Goal: Find specific page/section: Find specific page/section

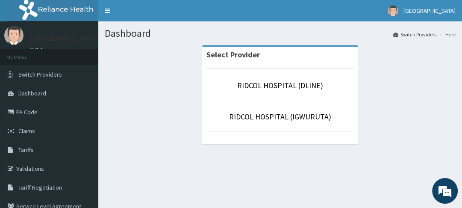
click at [258, 123] on li "RIDCOL HOSPITAL (IGWURUTA)" at bounding box center [280, 116] width 148 height 32
click at [256, 114] on link "RIDCOL HOSPITAL (IGWURUTA)" at bounding box center [280, 117] width 102 height 10
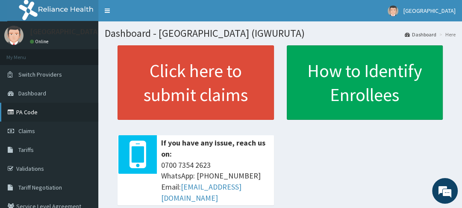
click at [28, 112] on link "PA Code" at bounding box center [49, 112] width 98 height 19
